Goal: Task Accomplishment & Management: Manage account settings

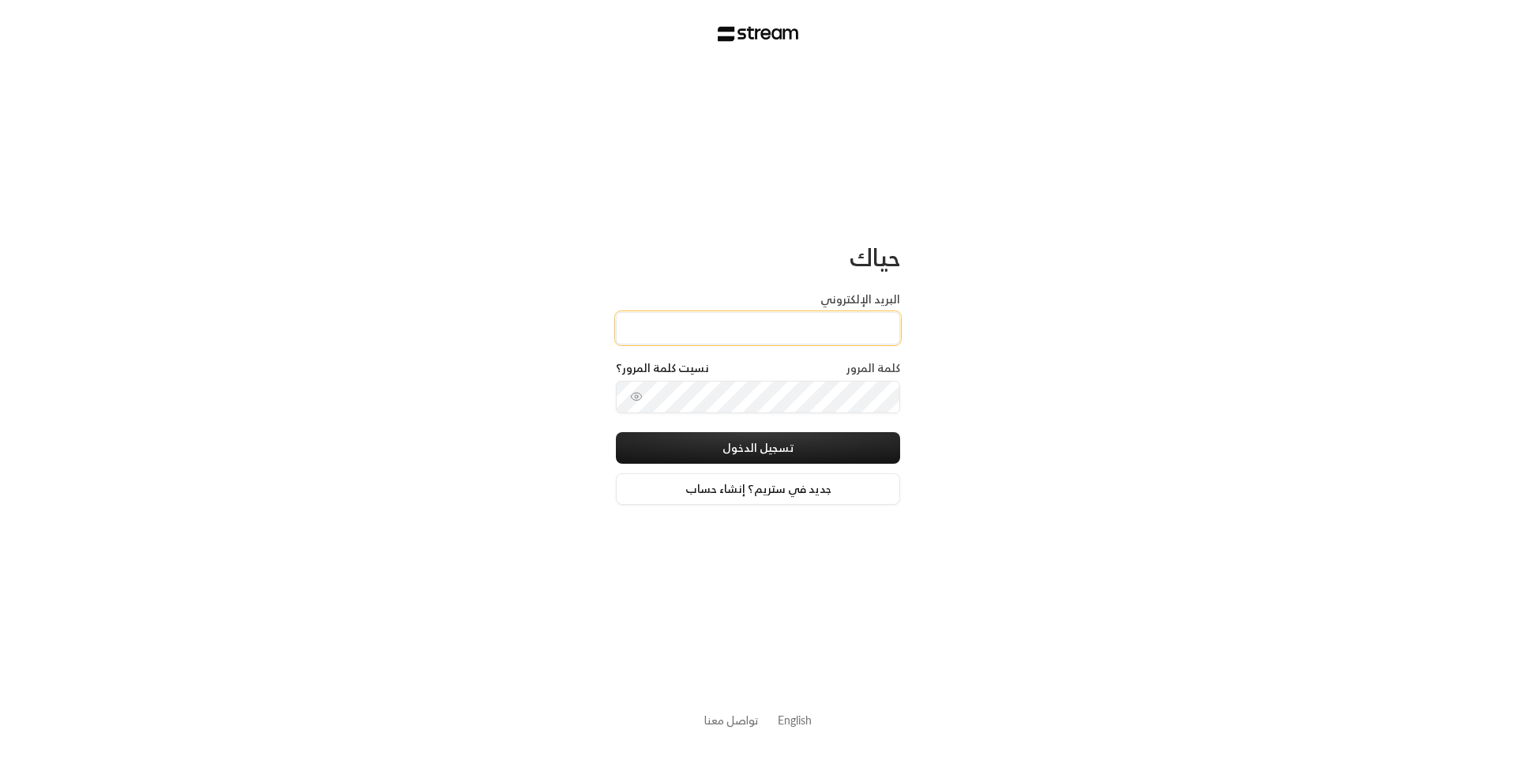
click at [883, 329] on input "البريد الإلكتروني" at bounding box center [758, 328] width 284 height 32
type input "[EMAIL_ADDRESS][DOMAIN_NAME]"
click at [794, 459] on button "تسجيل الدخول" at bounding box center [758, 448] width 284 height 32
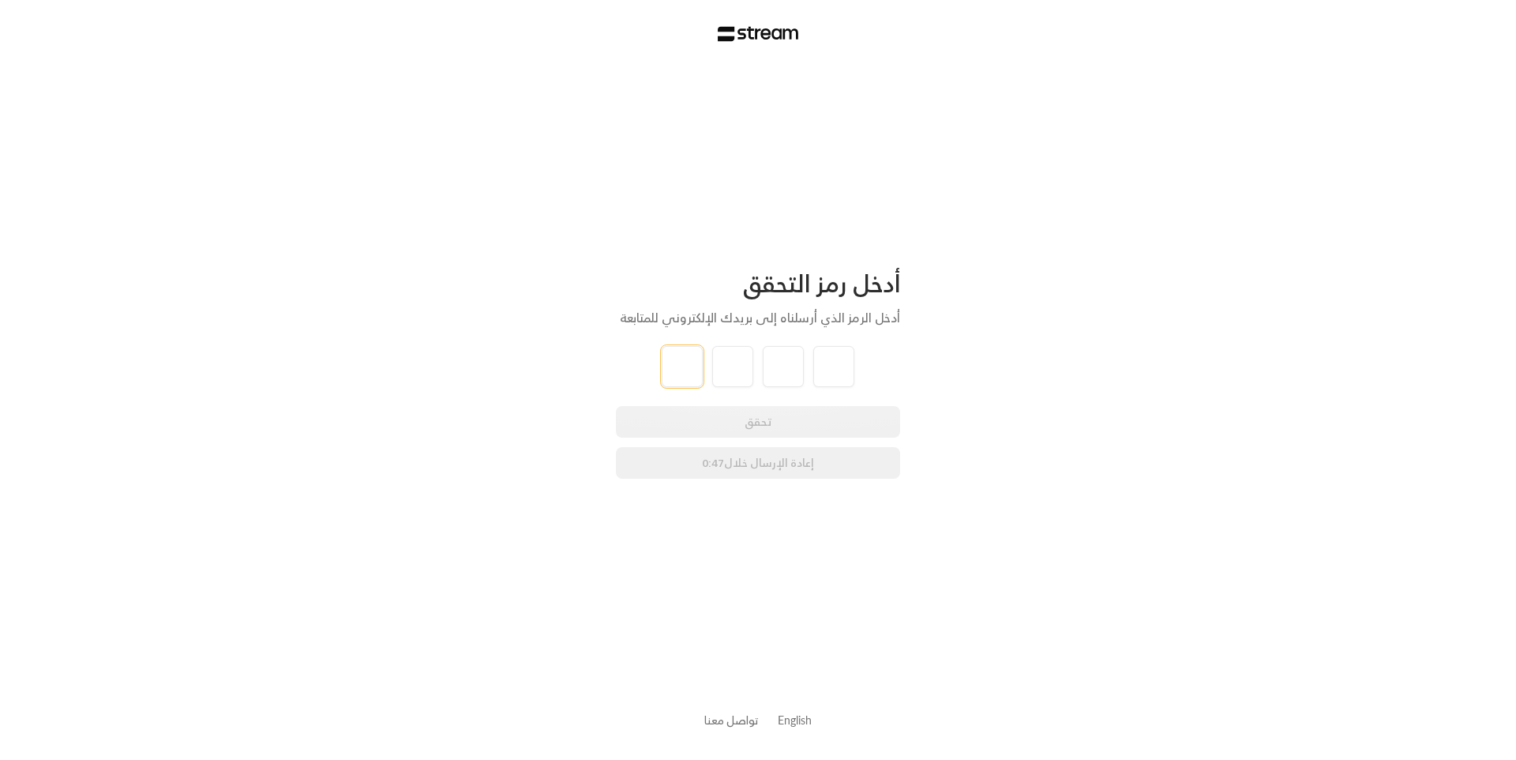
type input "3"
type input "9"
type input "5"
type input "9"
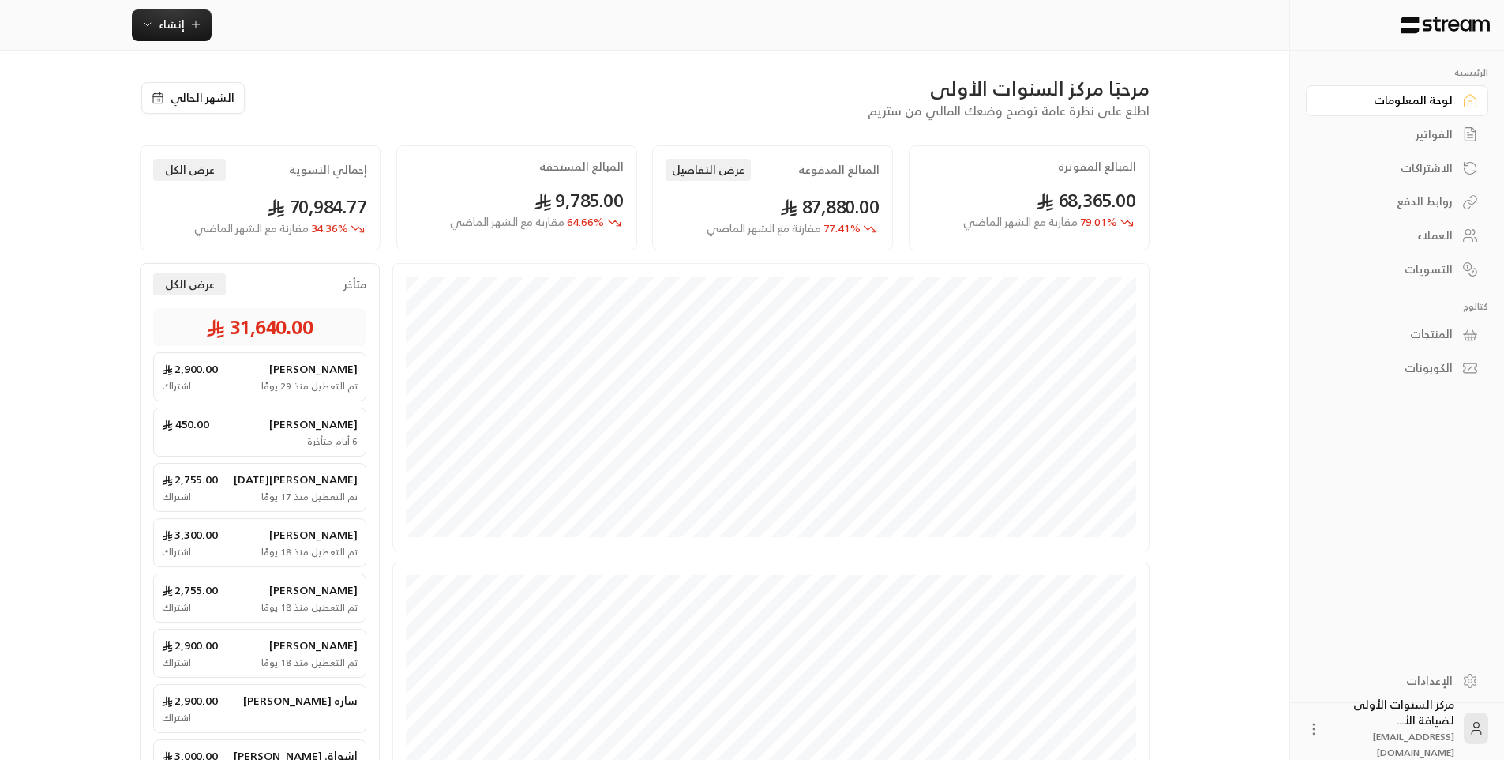
click at [1393, 136] on div "الفواتير" at bounding box center [1389, 134] width 127 height 16
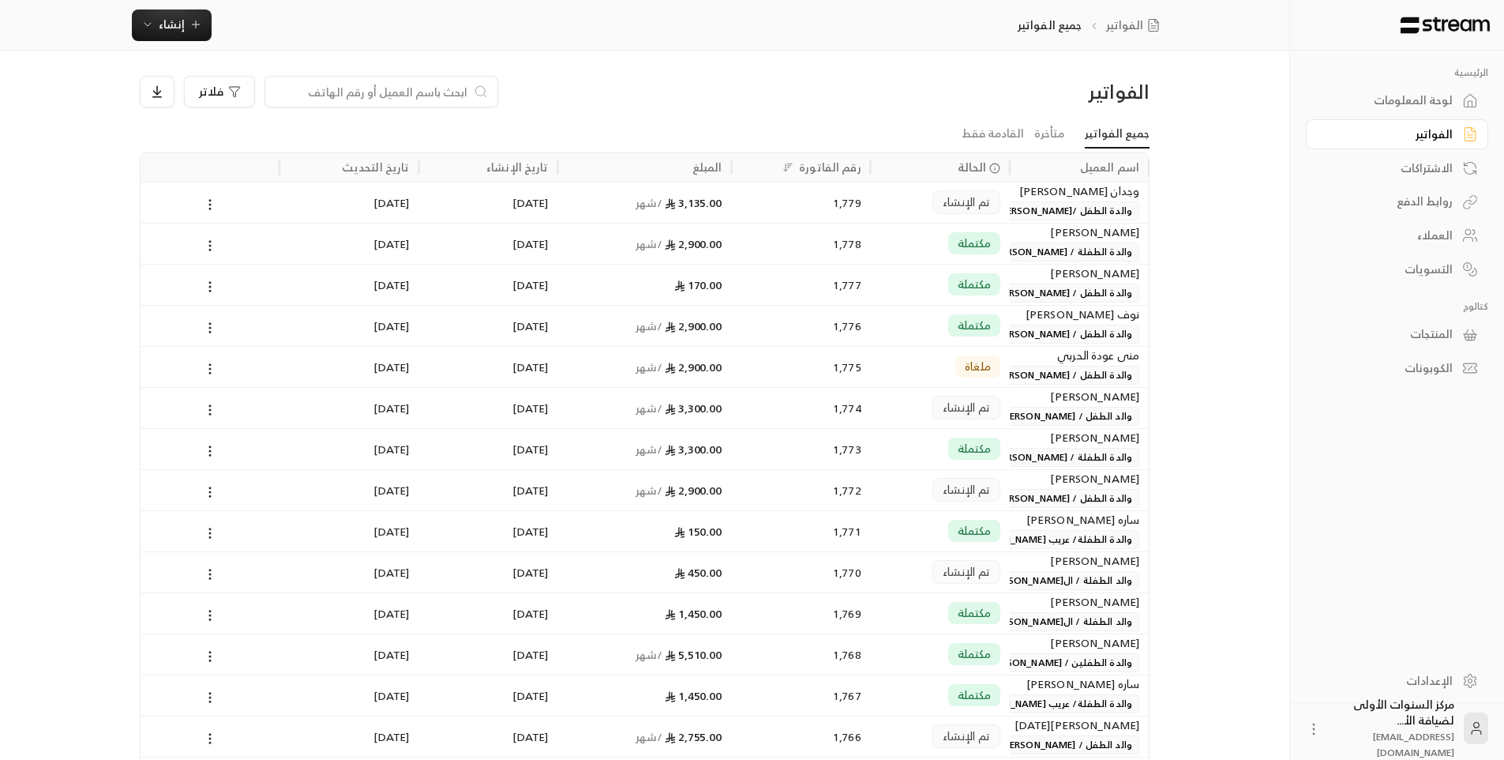
click at [416, 86] on input at bounding box center [371, 91] width 193 height 17
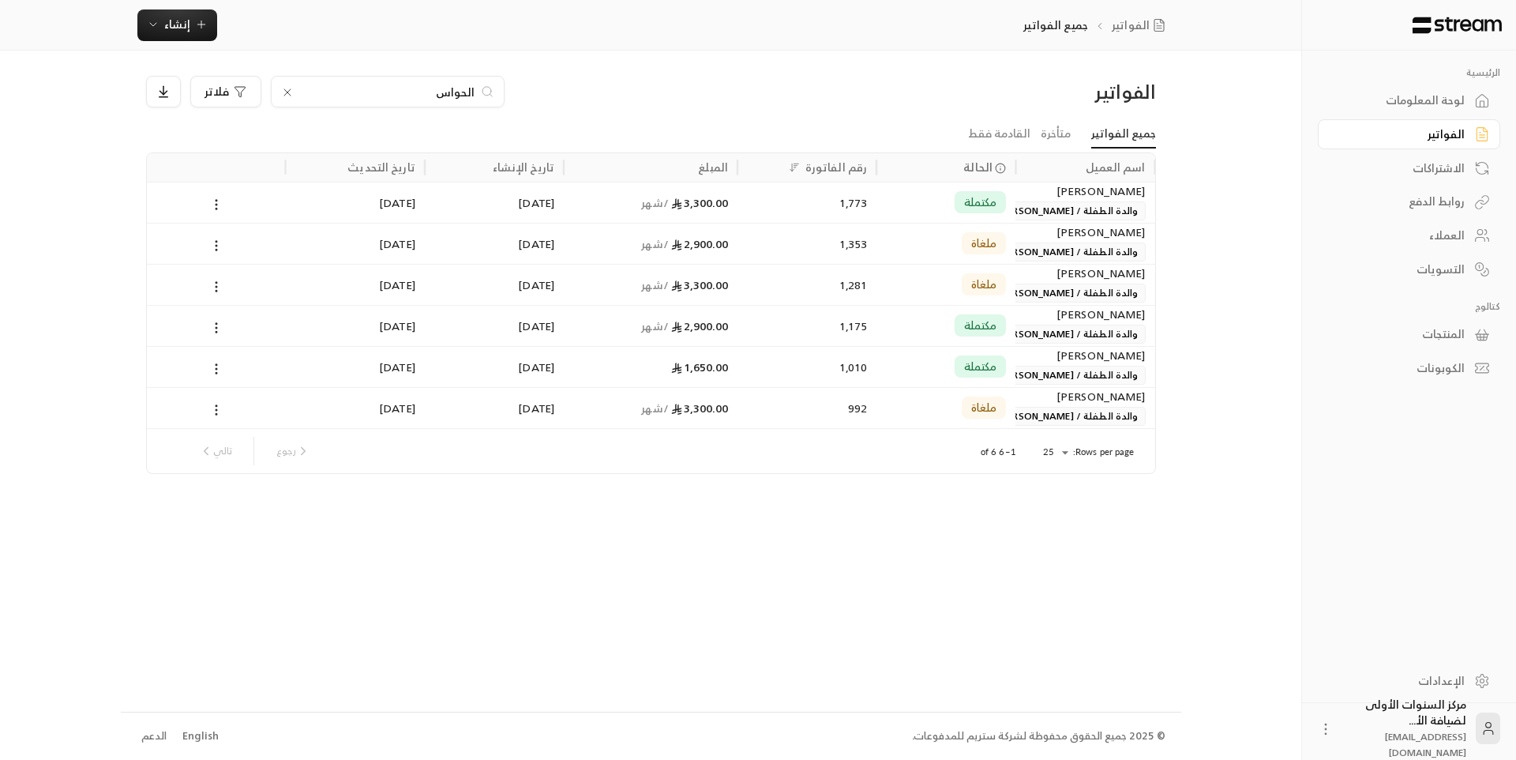
type input "الحواس"
click at [853, 210] on div "1,773" at bounding box center [807, 202] width 120 height 40
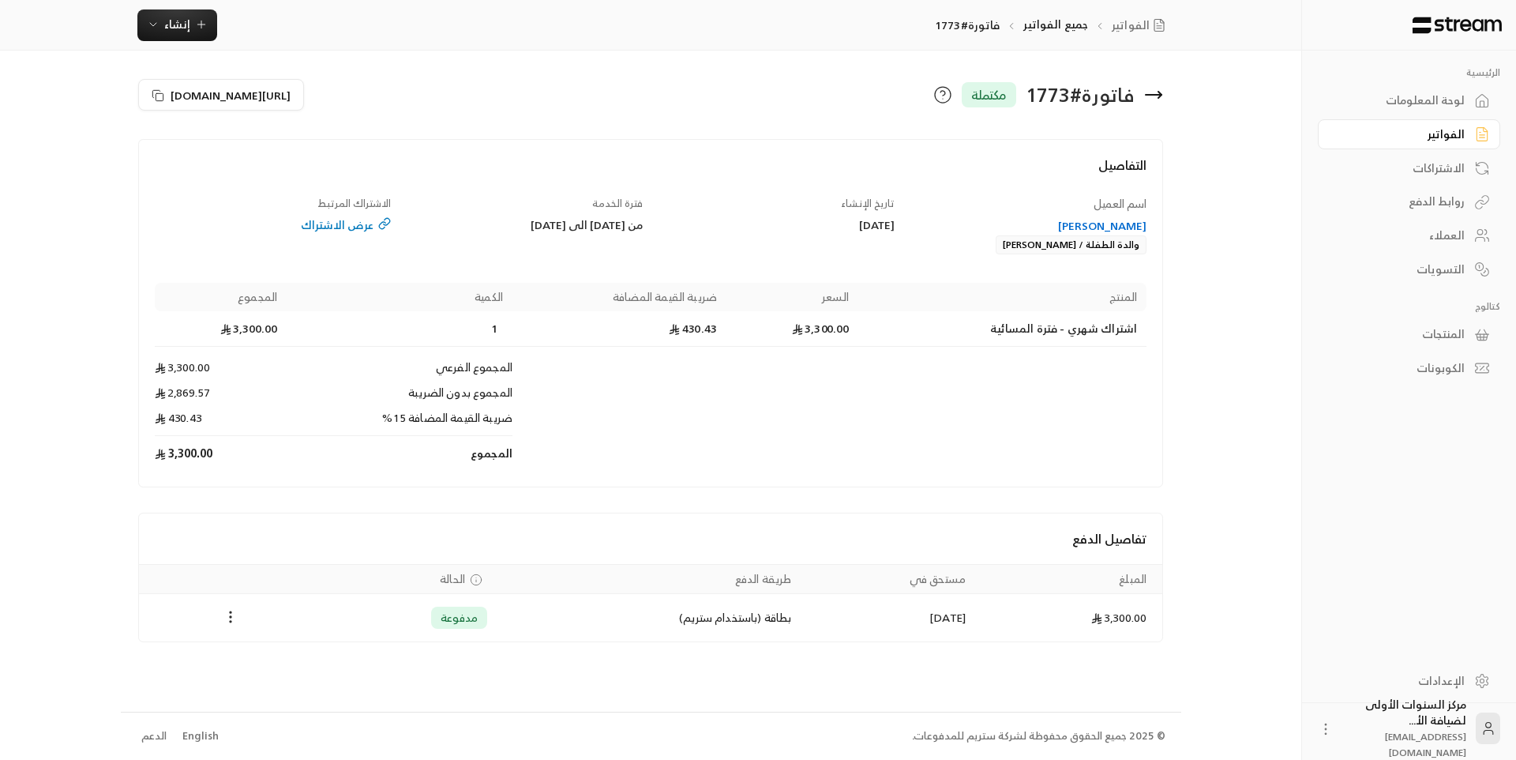
click at [853, 208] on span "تاريخ الإنشاء" at bounding box center [868, 203] width 54 height 18
click at [1459, 96] on div "لوحة المعلومات" at bounding box center [1401, 100] width 127 height 16
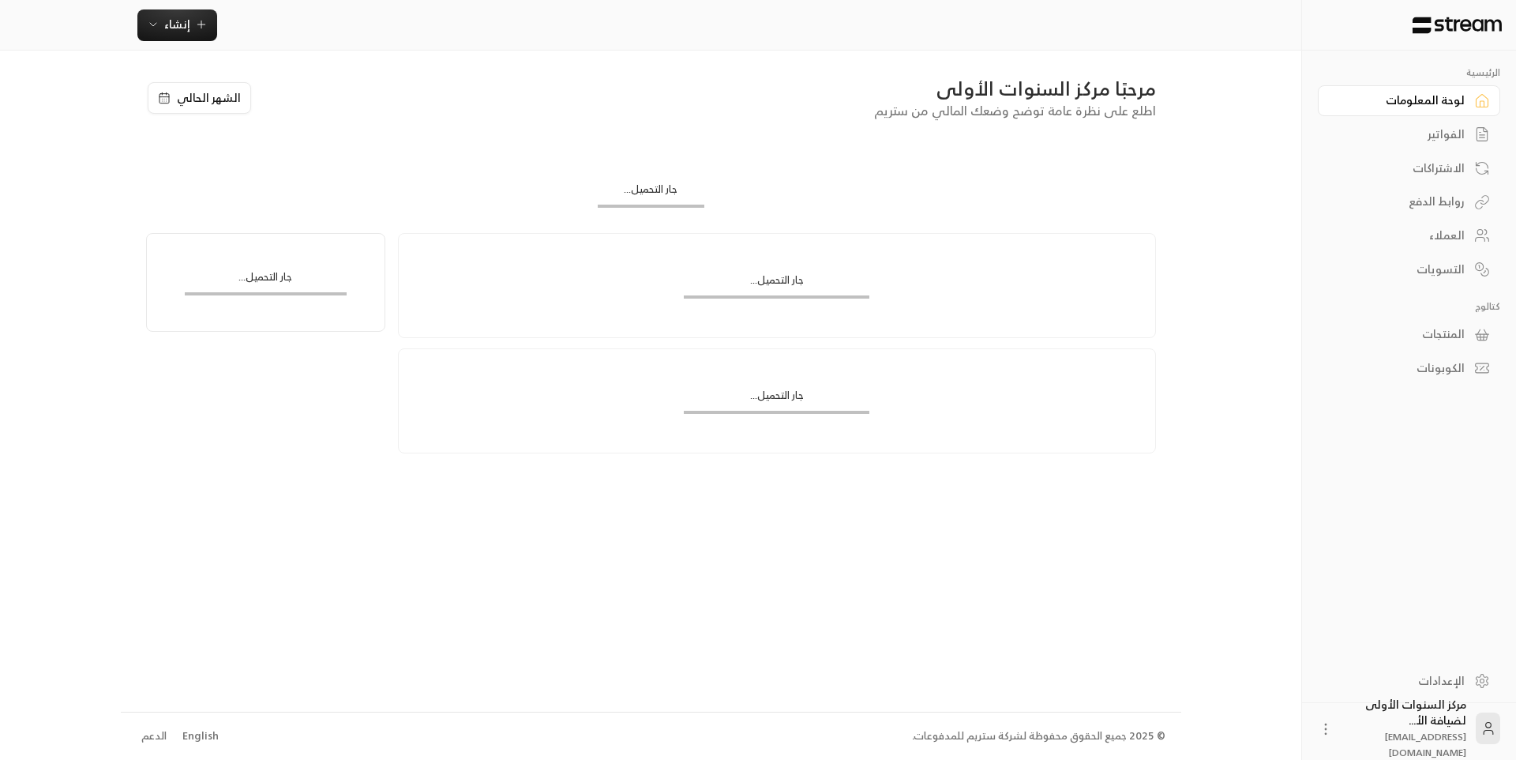
click at [1459, 139] on div "الفواتير" at bounding box center [1401, 134] width 127 height 16
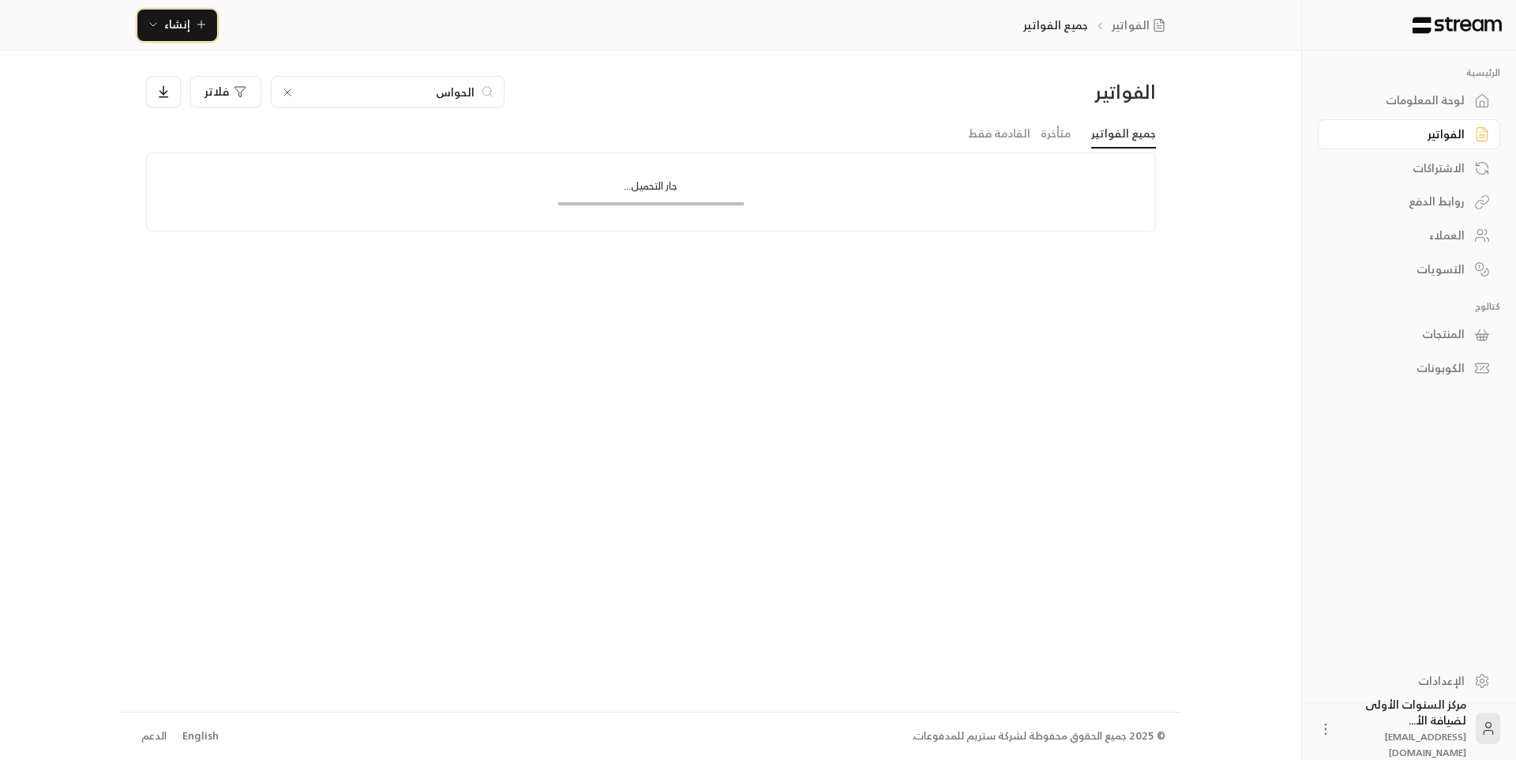
click at [177, 25] on span "إنشاء" at bounding box center [177, 24] width 26 height 20
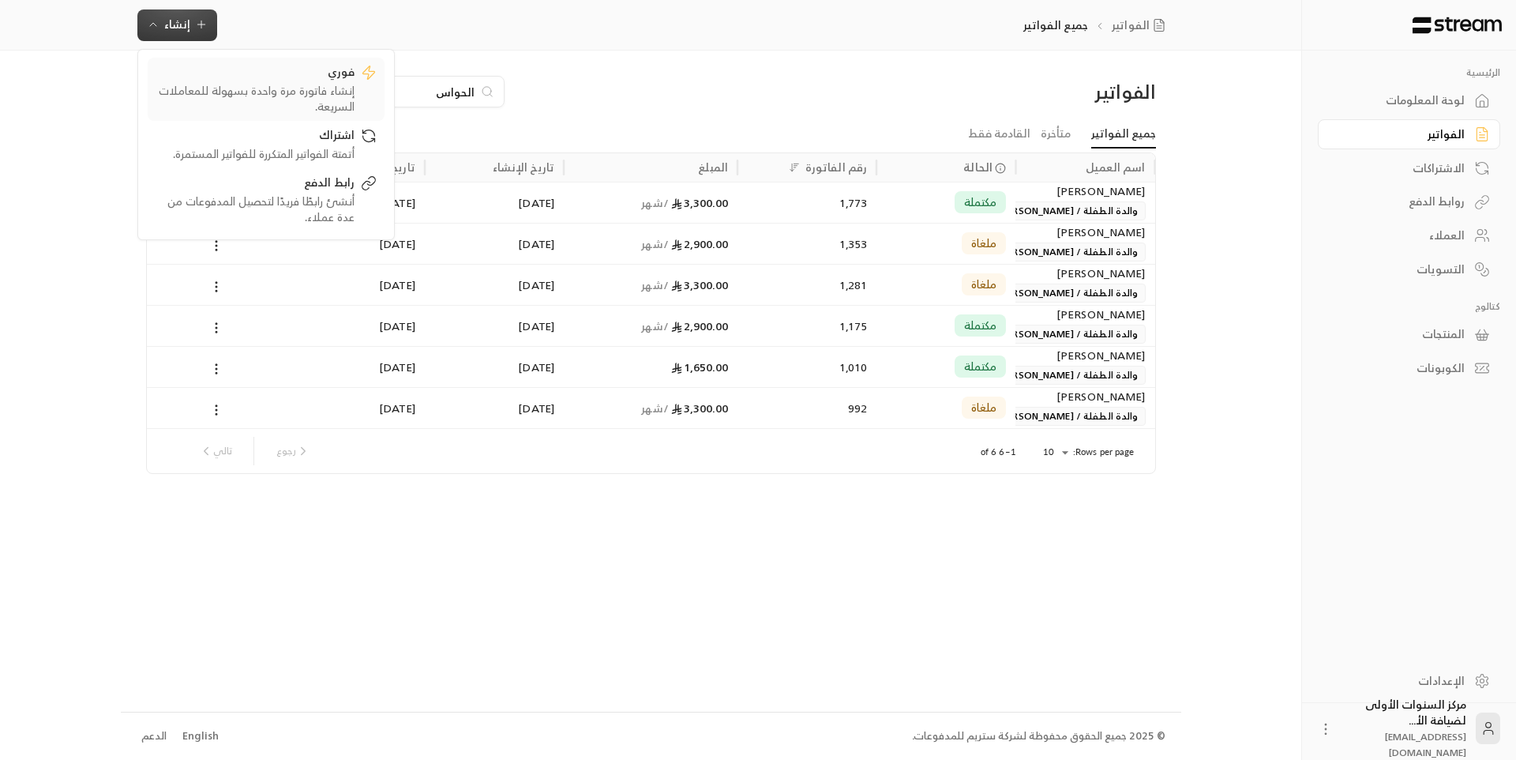
click at [318, 95] on div "إنشاء فاتورة مرة واحدة بسهولة للمعاملات السريعة." at bounding box center [255, 99] width 199 height 32
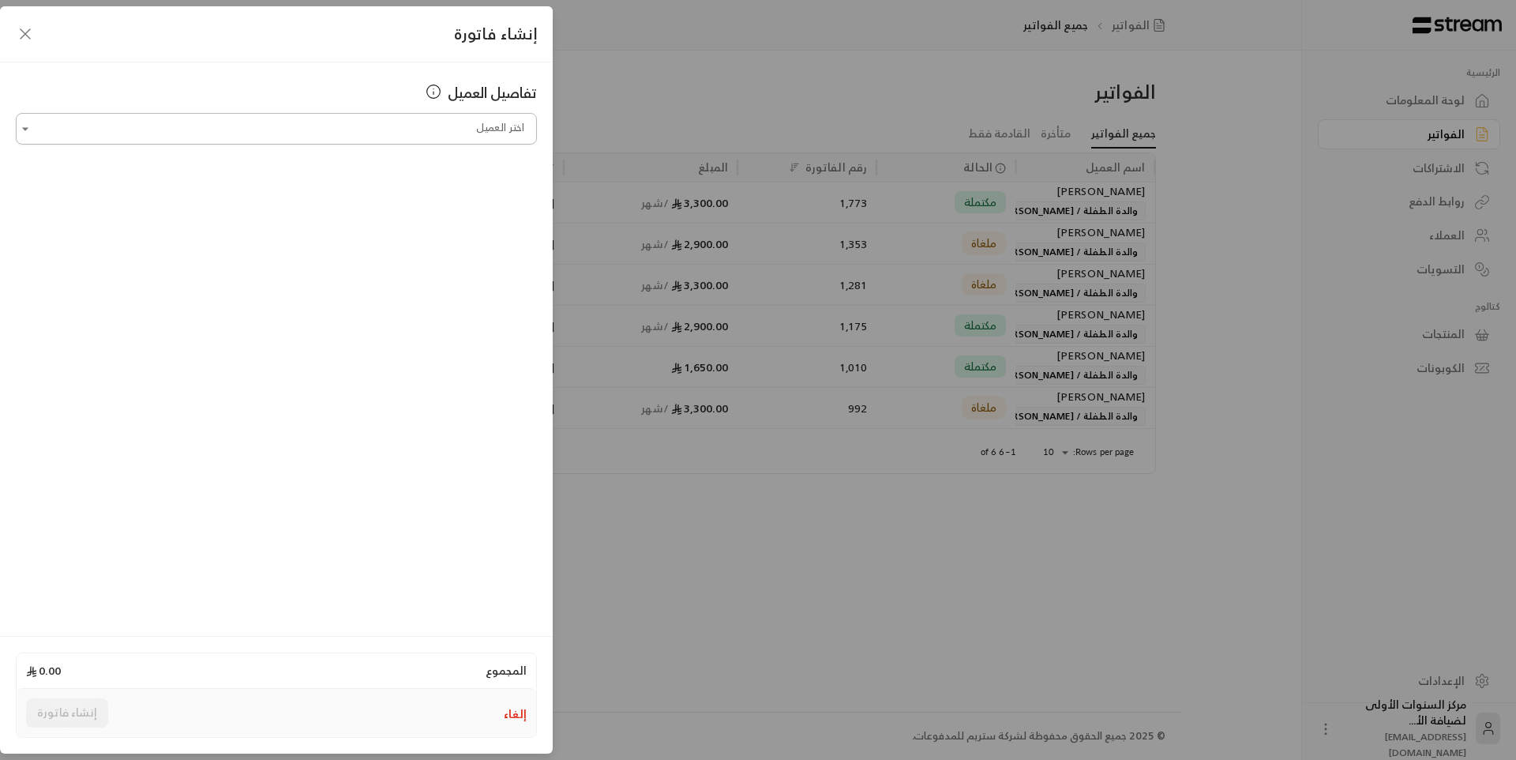
click at [430, 126] on input "اختر العميل" at bounding box center [276, 129] width 521 height 28
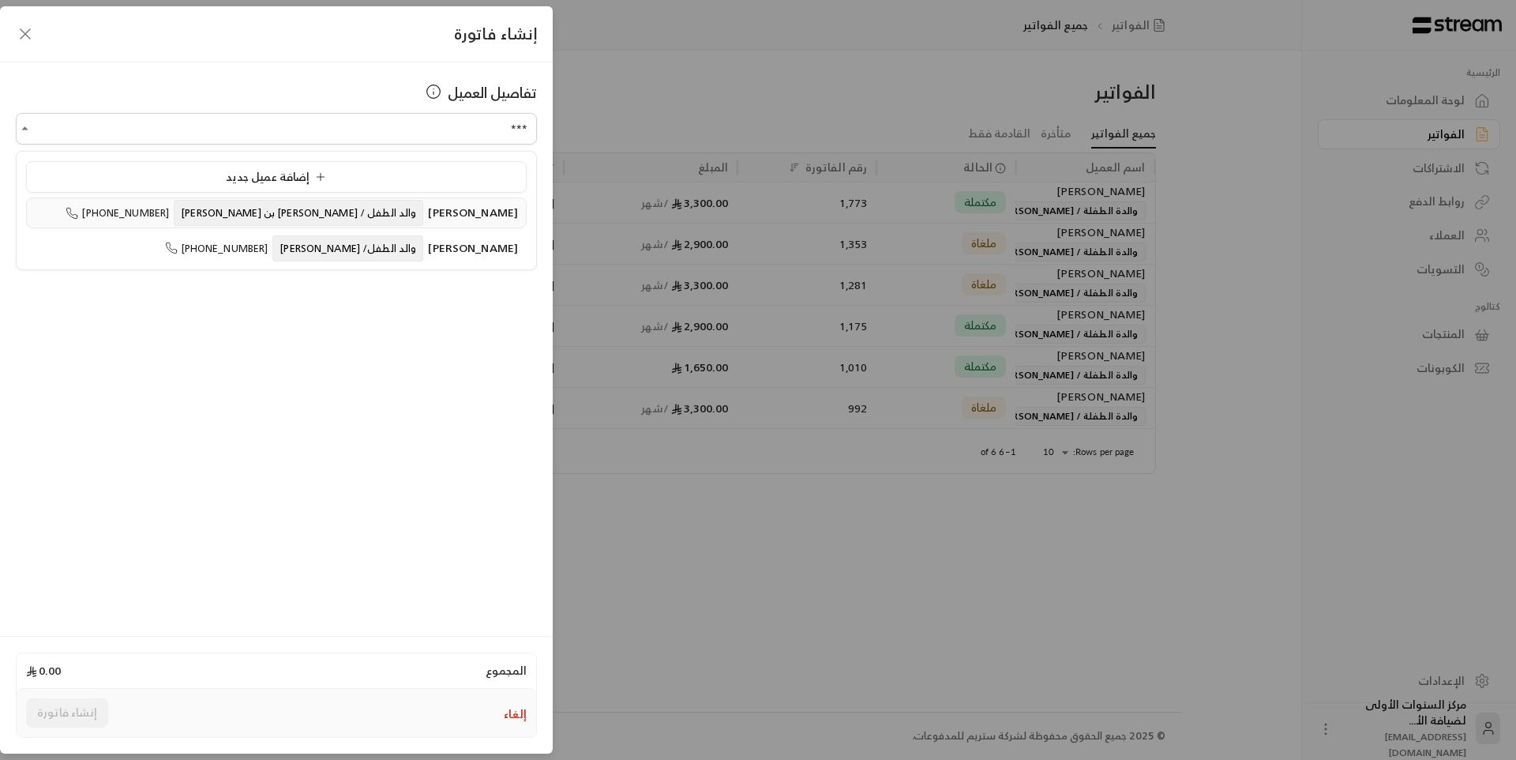
click at [428, 217] on span "[PERSON_NAME]" at bounding box center [473, 212] width 90 height 20
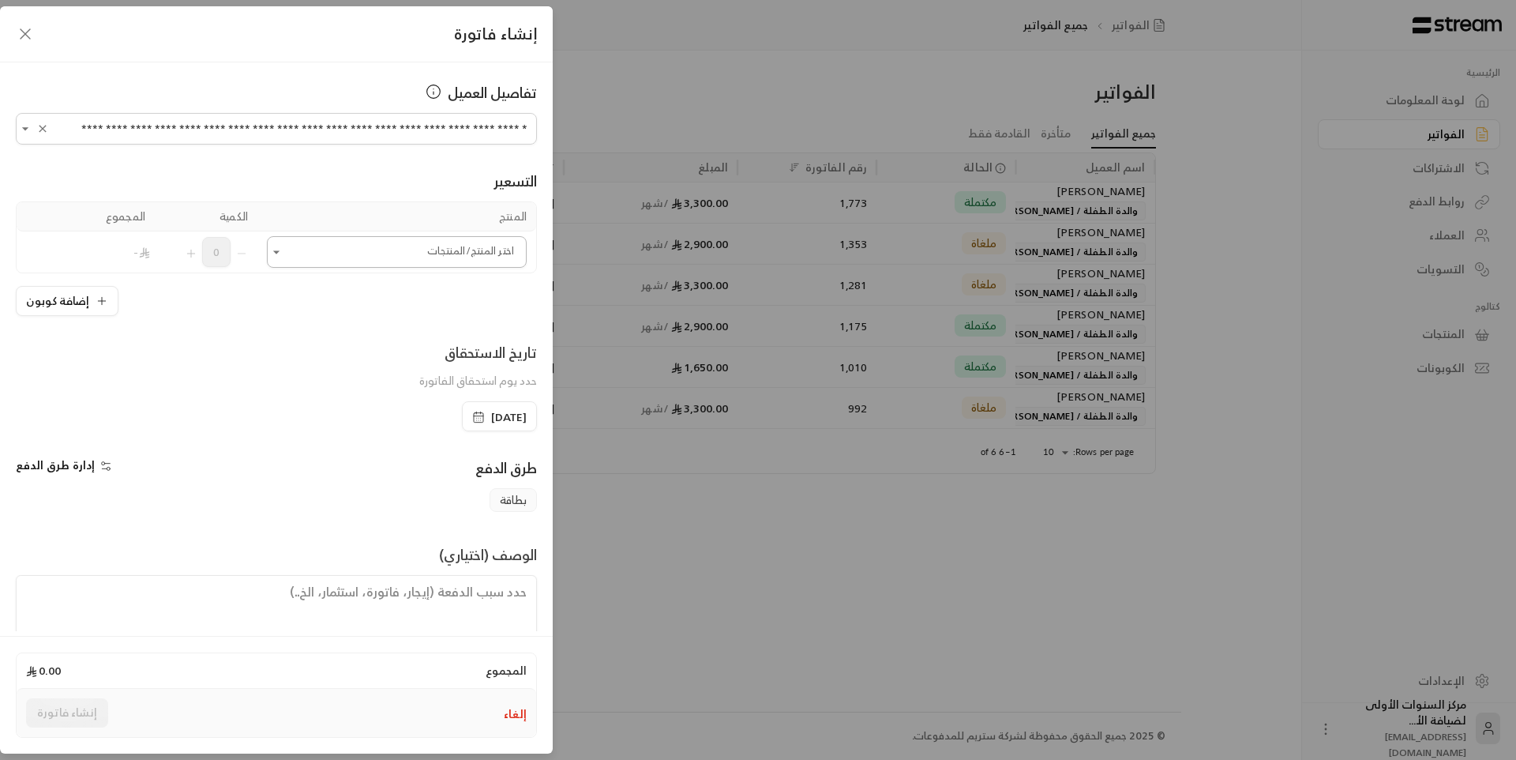
type input "**********"
click at [453, 258] on input "اختر العميل" at bounding box center [397, 252] width 260 height 28
click at [401, 352] on span "اشتراك باليوم الفترة المسائية" at bounding box center [440, 359] width 133 height 20
type input "***"
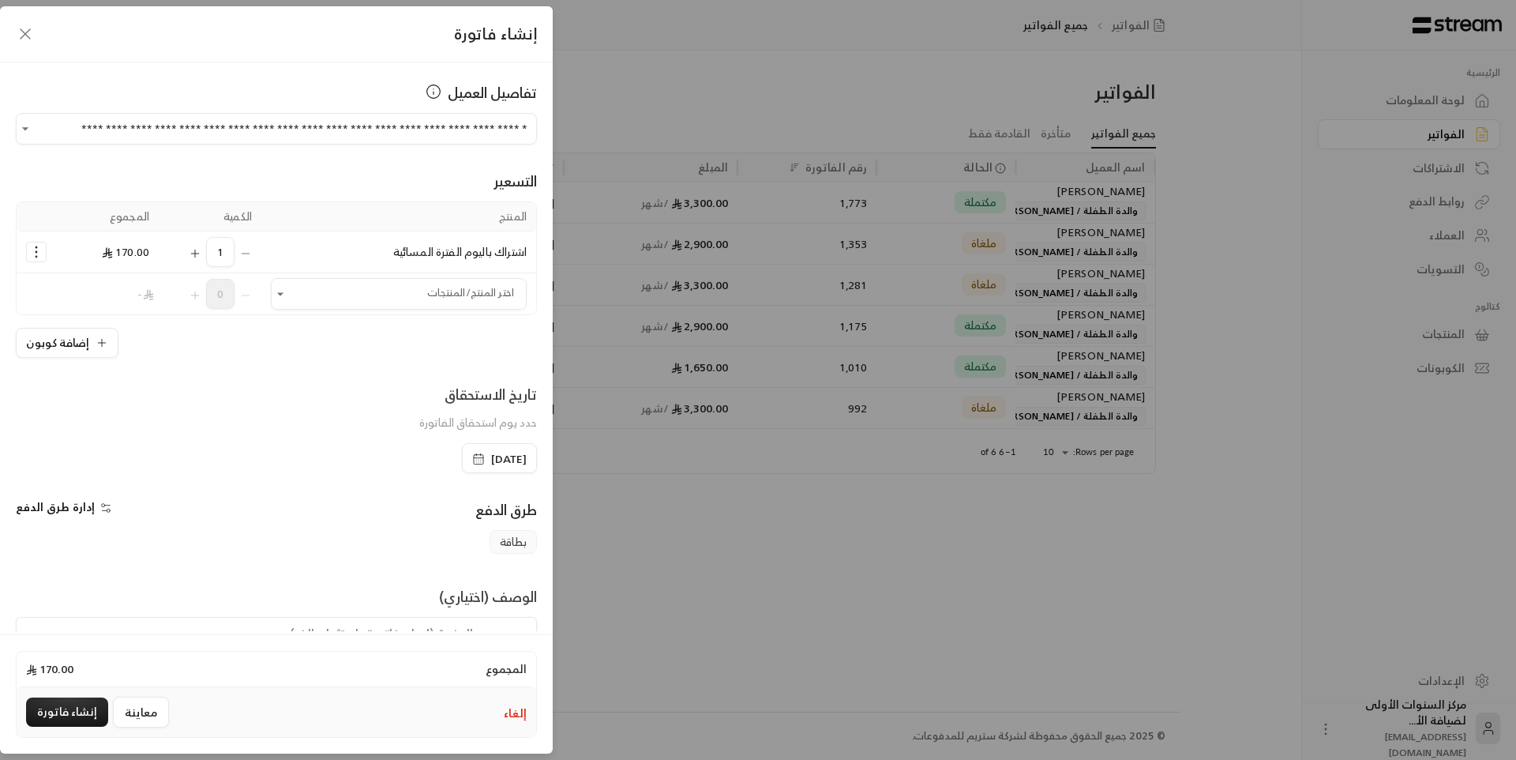
click at [44, 254] on icon "Selected Products" at bounding box center [36, 252] width 16 height 16
click at [91, 321] on span "إزالة المنتج" at bounding box center [104, 319] width 47 height 18
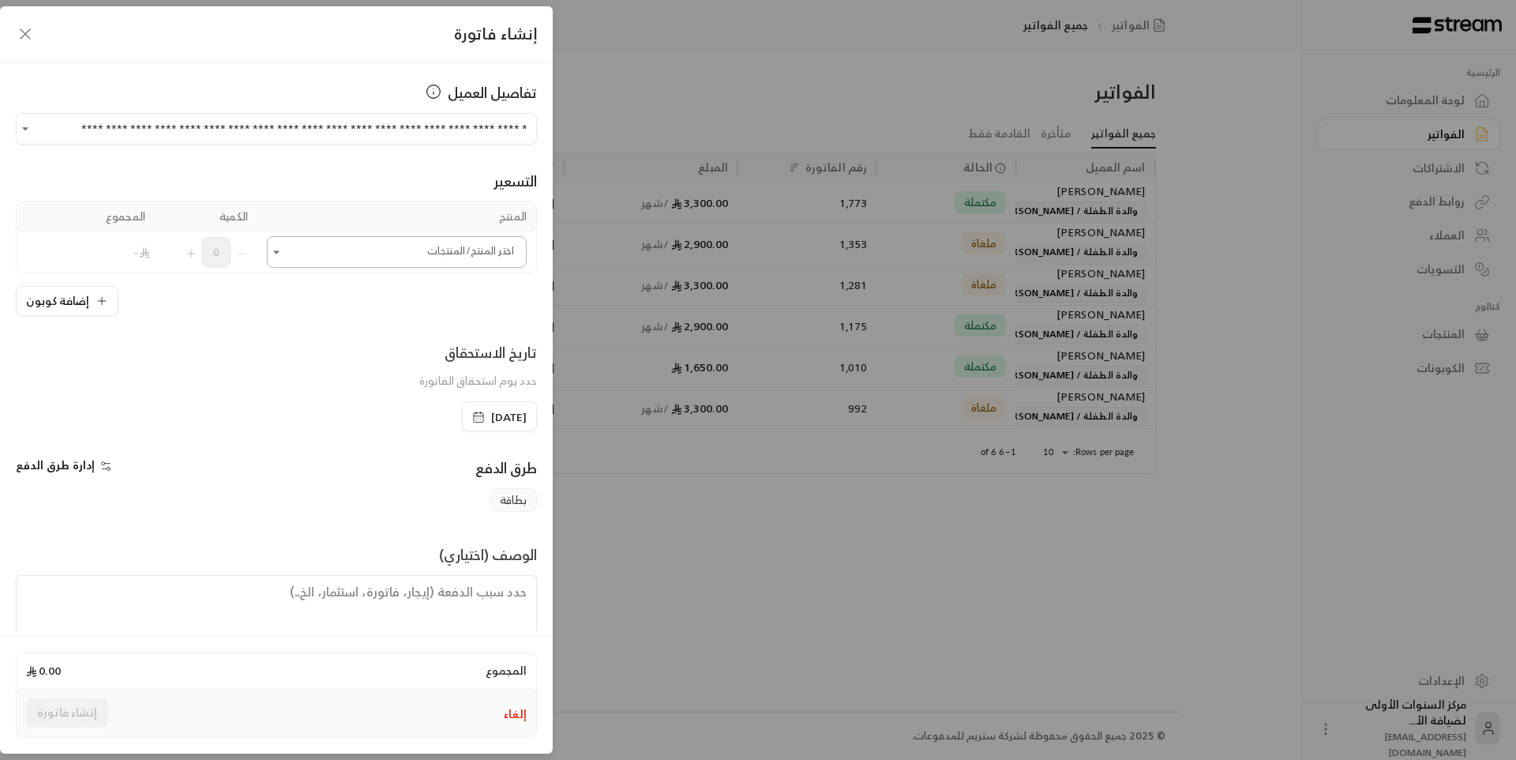
click at [384, 254] on input "اختر العميل" at bounding box center [397, 252] width 260 height 28
click at [394, 389] on span "اشتراك باليوم للفترة الصباحية" at bounding box center [441, 395] width 134 height 20
type input "***"
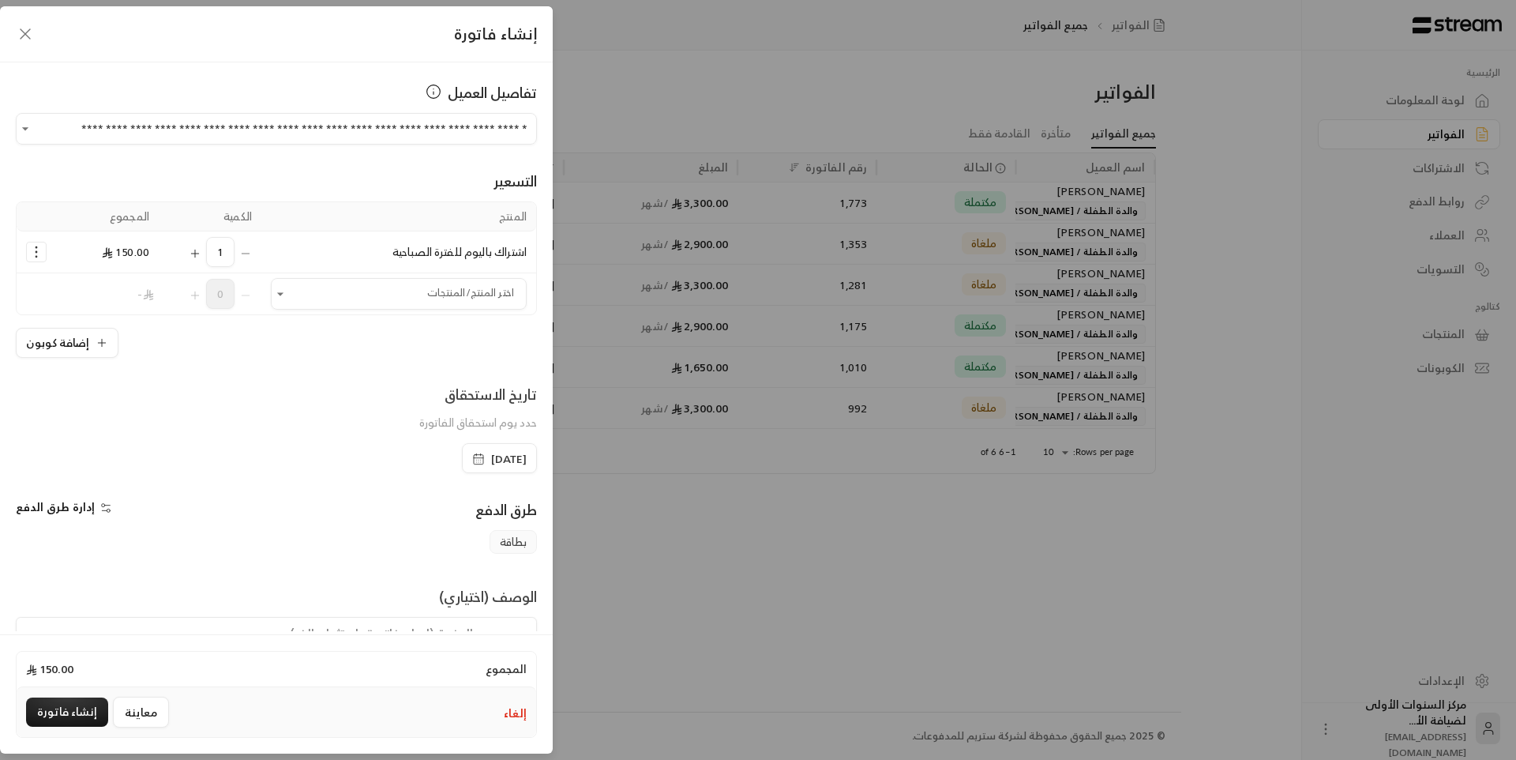
click at [496, 457] on span "[DATE]" at bounding box center [509, 459] width 36 height 16
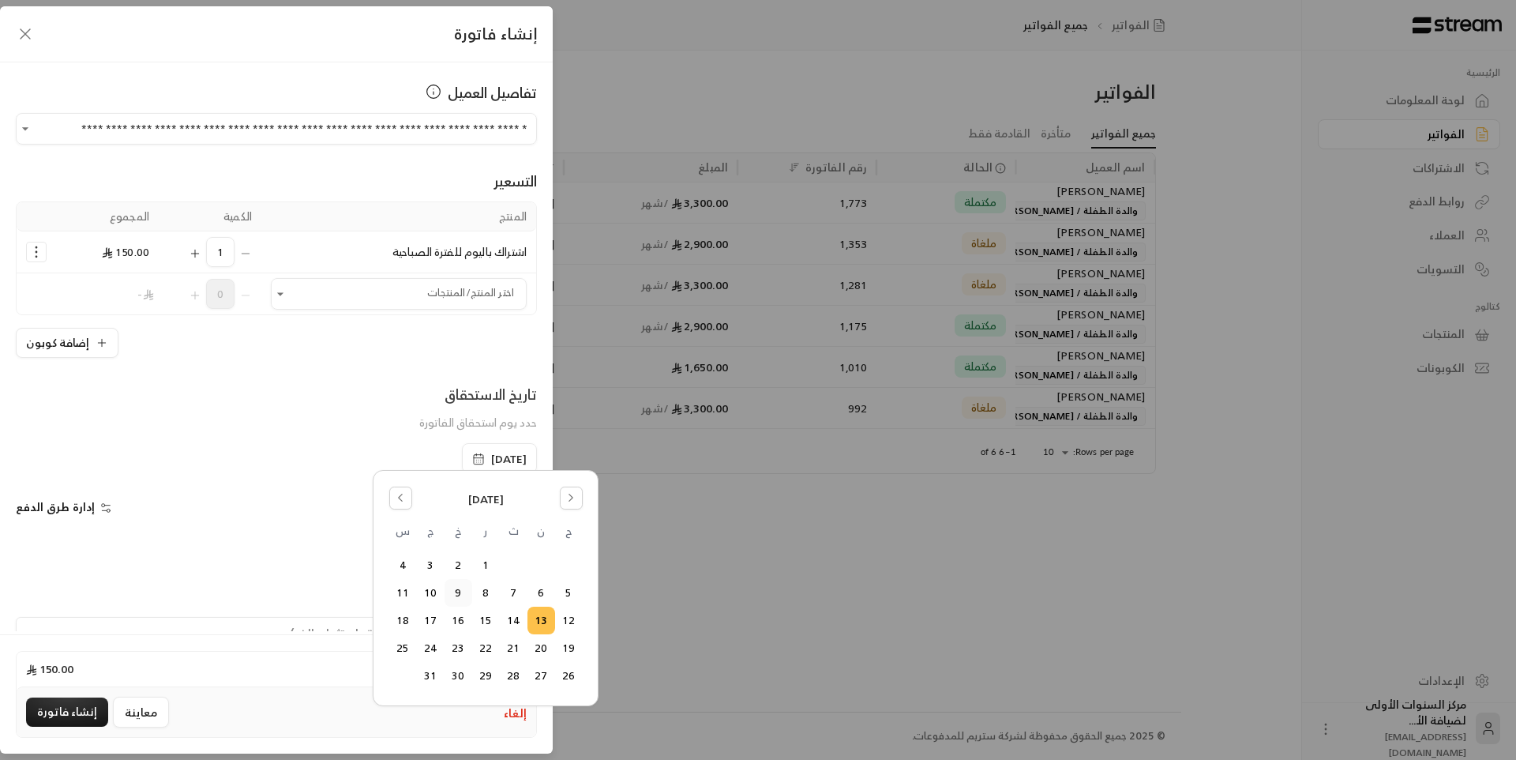
click at [453, 595] on button "9" at bounding box center [458, 593] width 26 height 26
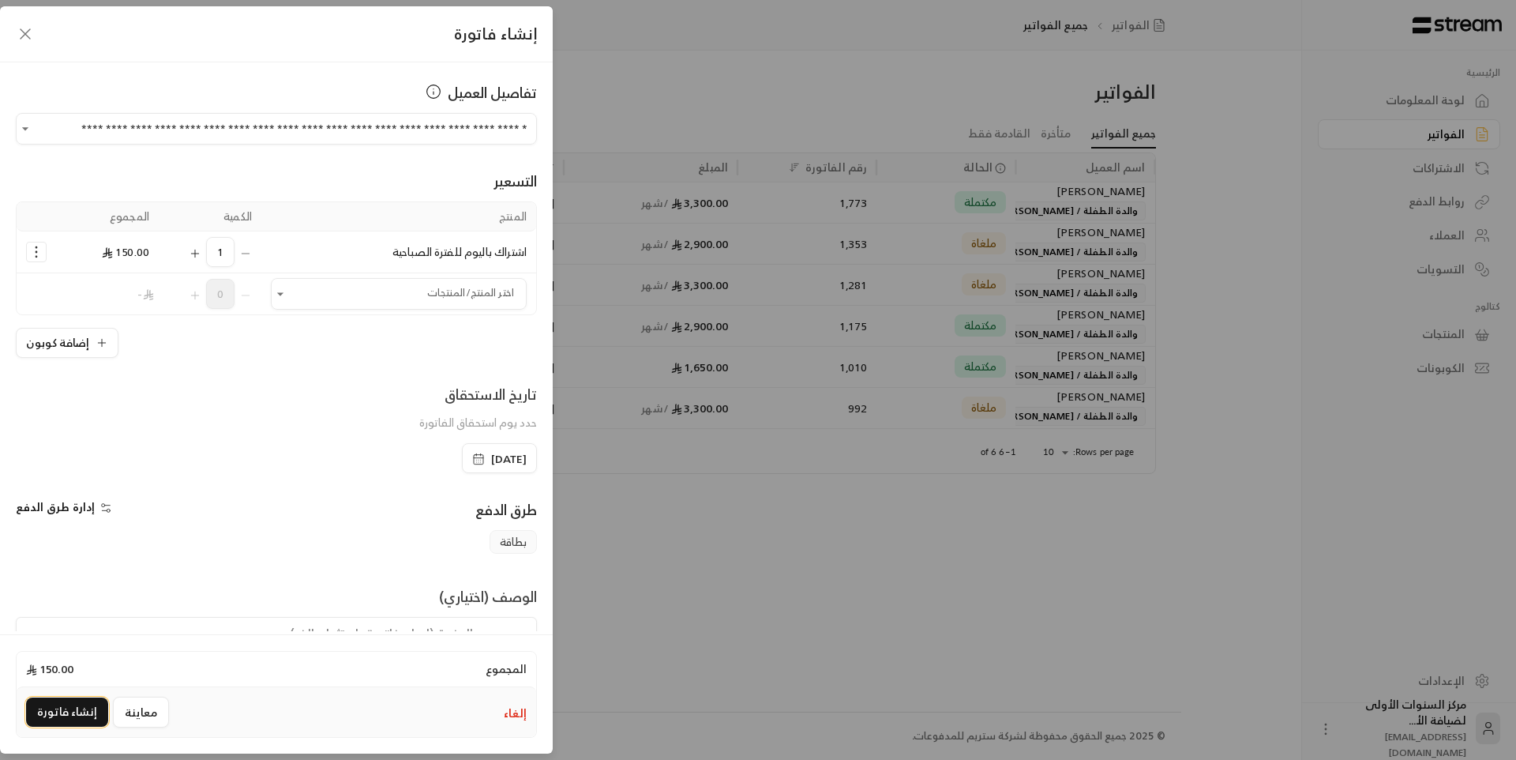
click at [64, 708] on button "إنشاء فاتورة" at bounding box center [67, 711] width 82 height 29
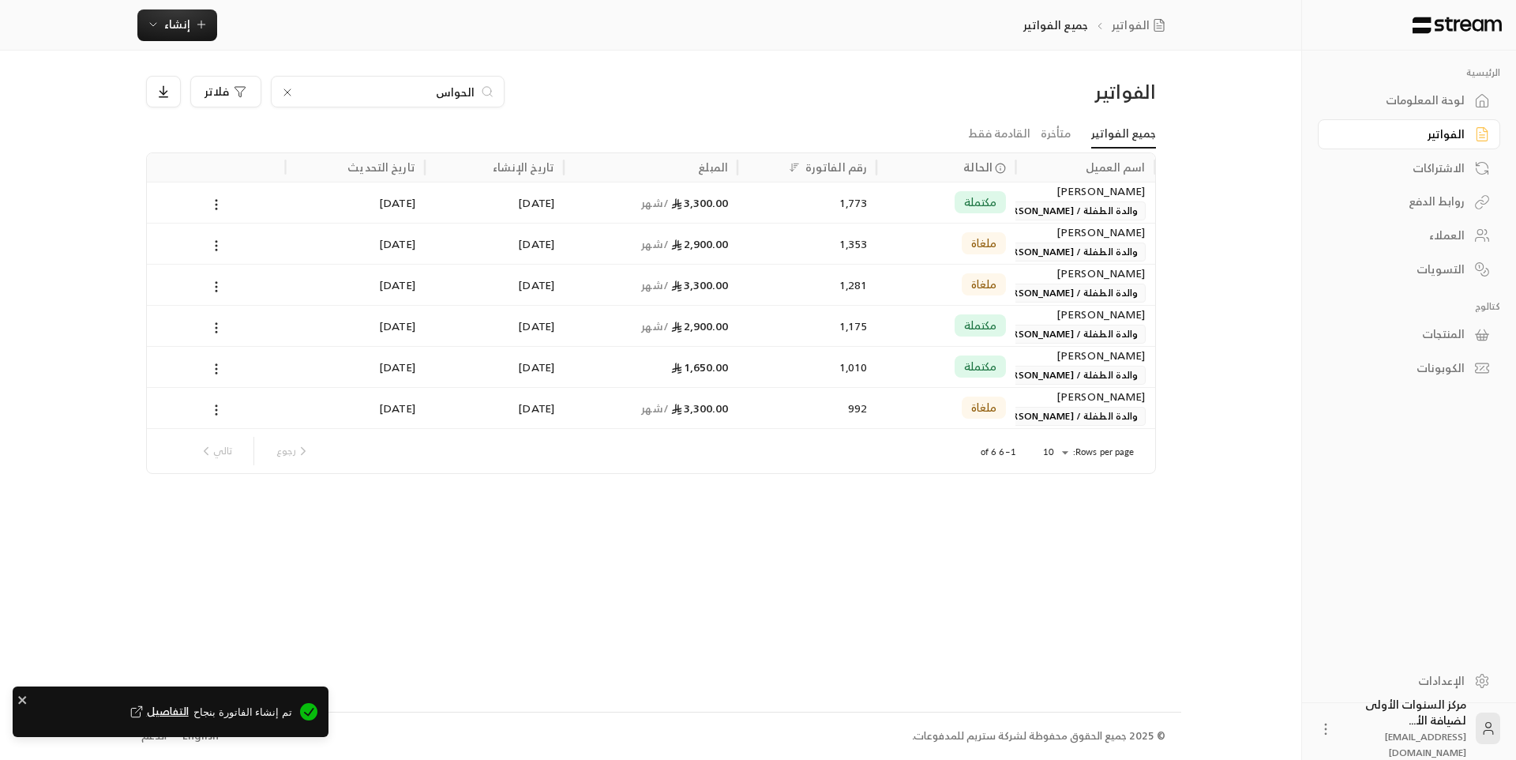
click at [1461, 88] on link "لوحة المعلومات" at bounding box center [1409, 100] width 182 height 31
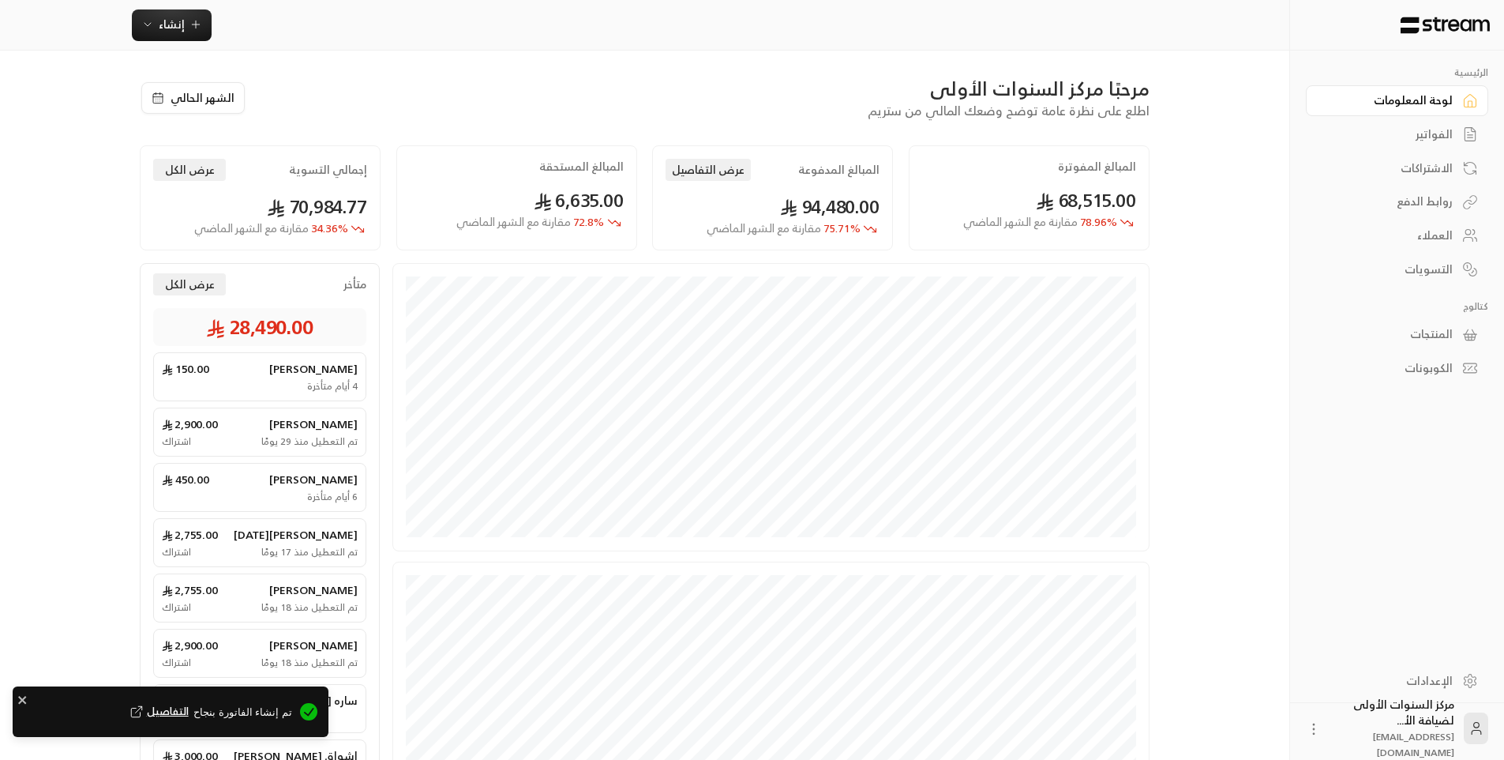
click at [1425, 122] on link "الفواتير" at bounding box center [1397, 134] width 182 height 31
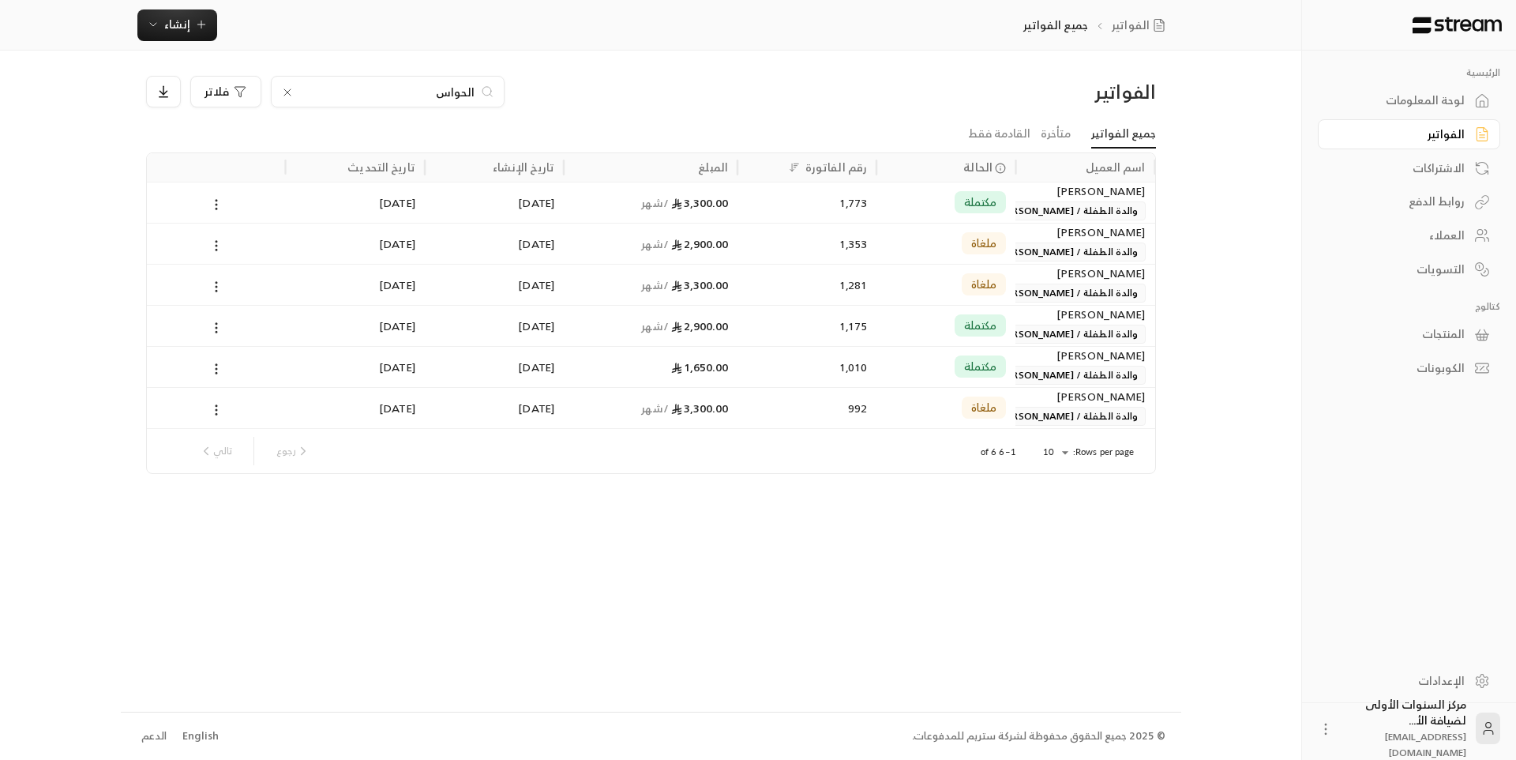
click at [284, 84] on div at bounding box center [287, 92] width 13 height 16
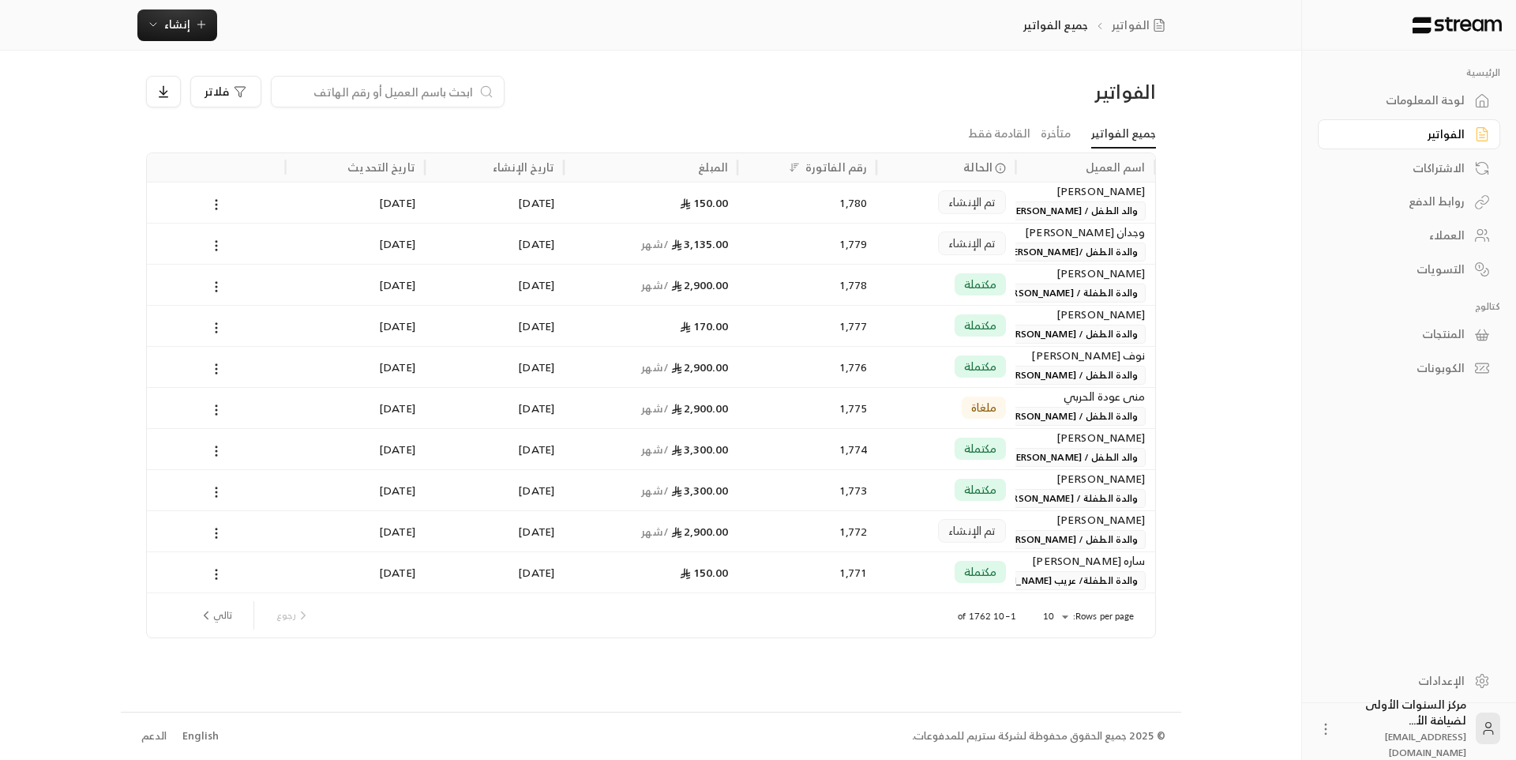
click at [1017, 212] on span "والد الطفل / [PERSON_NAME] بن [PERSON_NAME]" at bounding box center [1028, 210] width 235 height 19
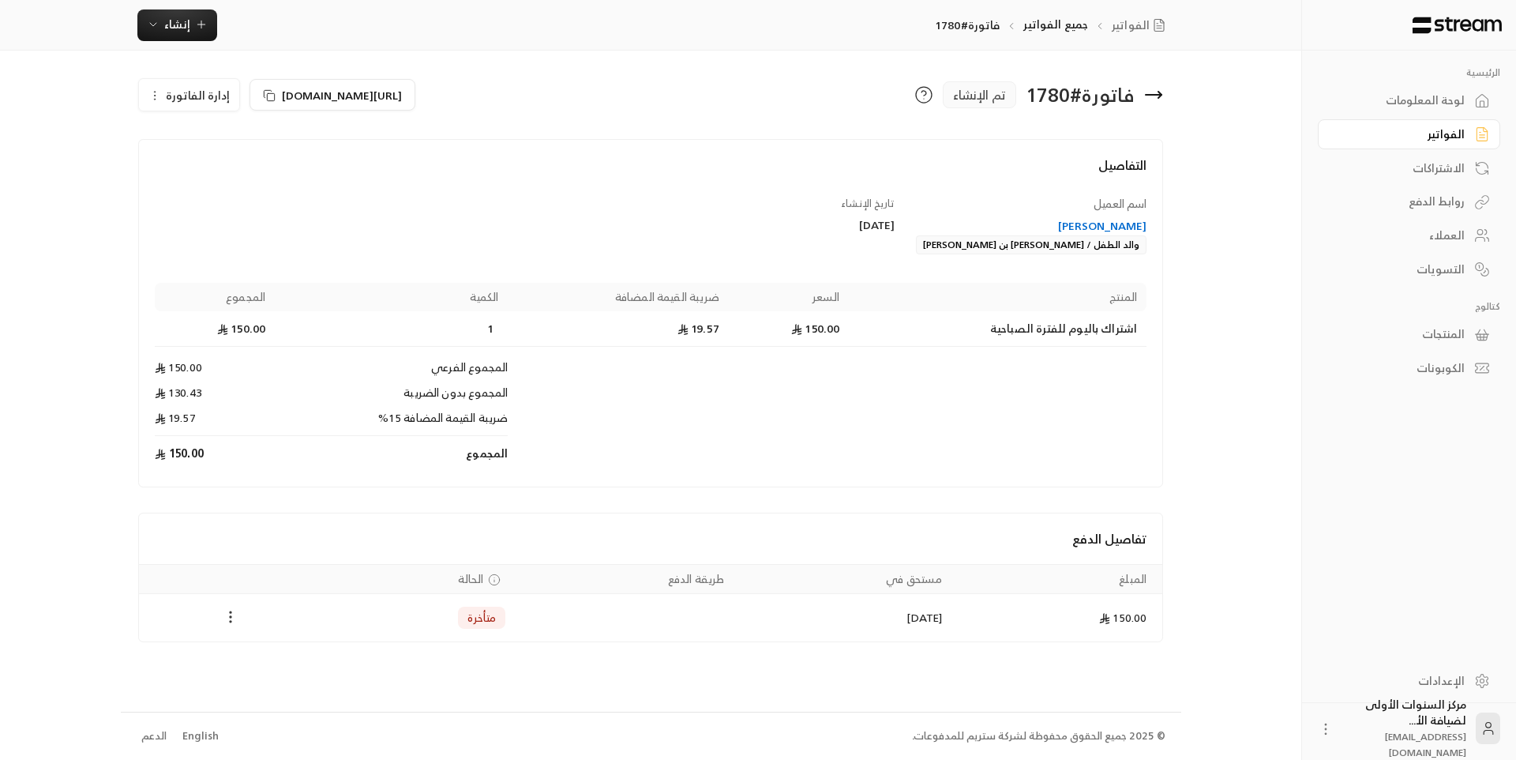
click at [229, 621] on icon "Payments" at bounding box center [231, 617] width 16 height 16
click at [290, 659] on li "تغيير الحالة الى مدفوعة" at bounding box center [290, 658] width 122 height 28
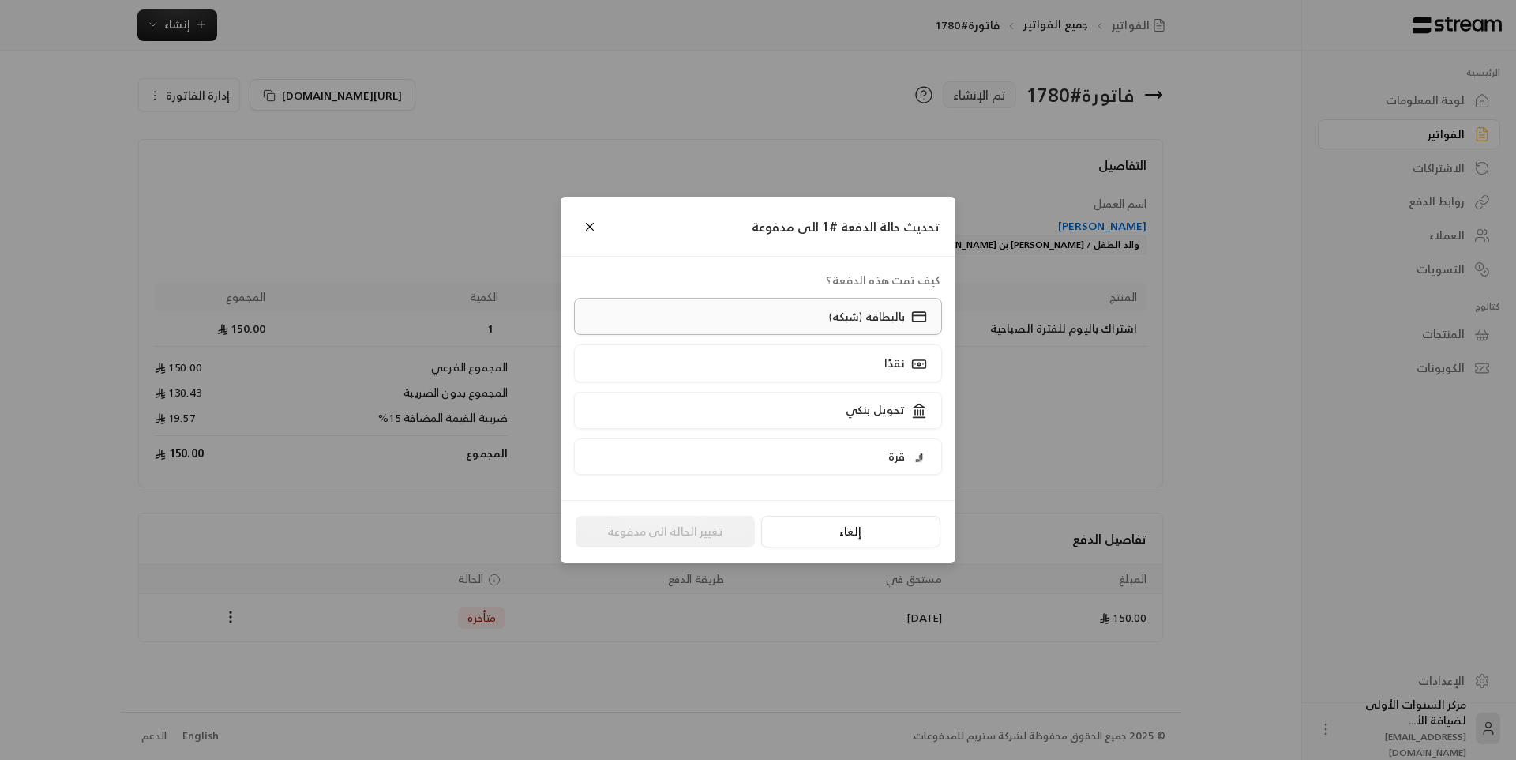
click at [762, 317] on label "بالبطاقة (شبكة)" at bounding box center [758, 316] width 369 height 37
click at [658, 525] on button "تغيير الحالة الى مدفوعة" at bounding box center [665, 532] width 179 height 32
